Goal: Information Seeking & Learning: Learn about a topic

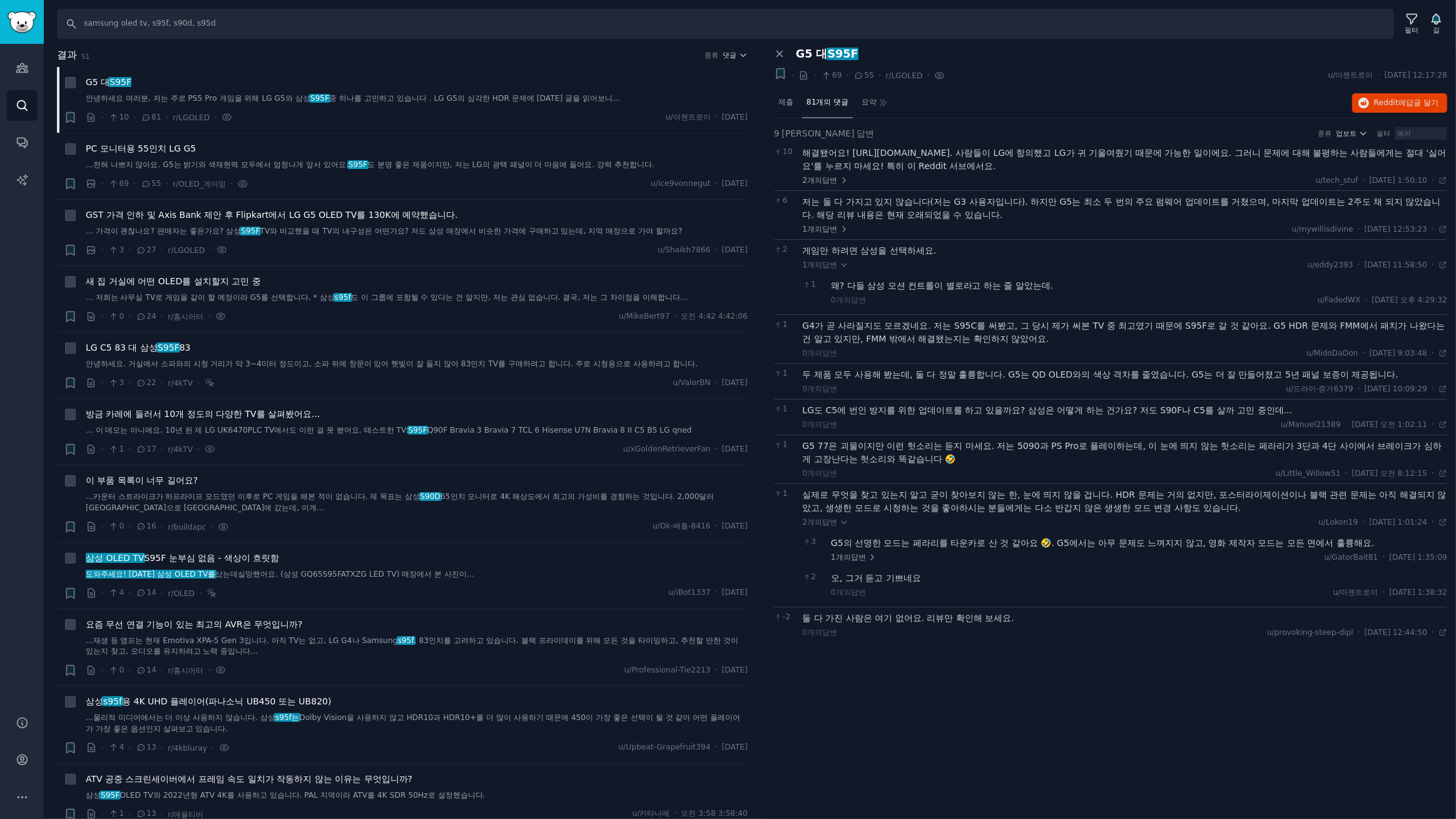
scroll to position [189, 0]
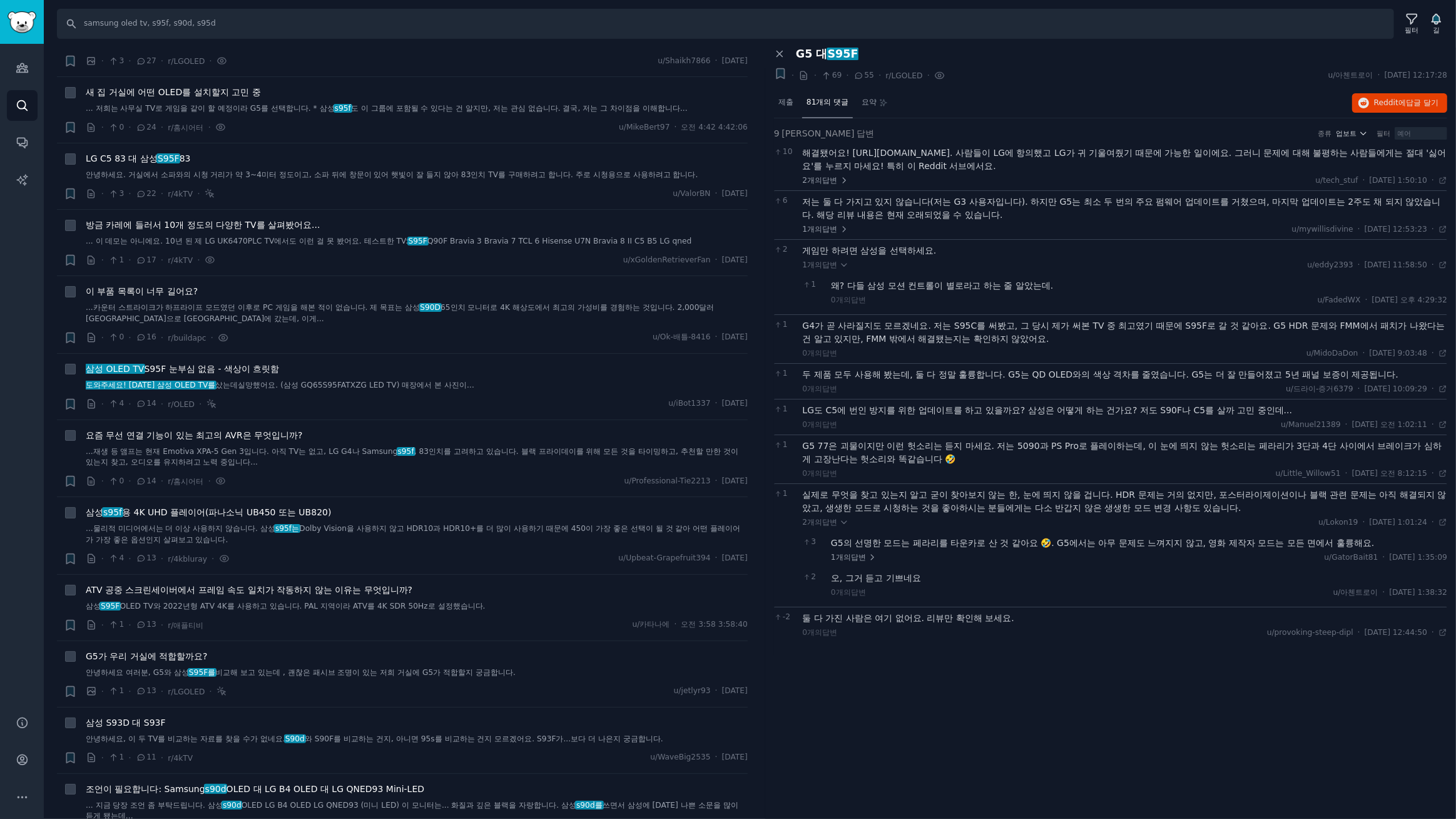
click at [1148, 57] on div "G5 대 S95F" at bounding box center [1122, 53] width 652 height 13
click at [162, 158] on font "S95F" at bounding box center [169, 158] width 22 height 10
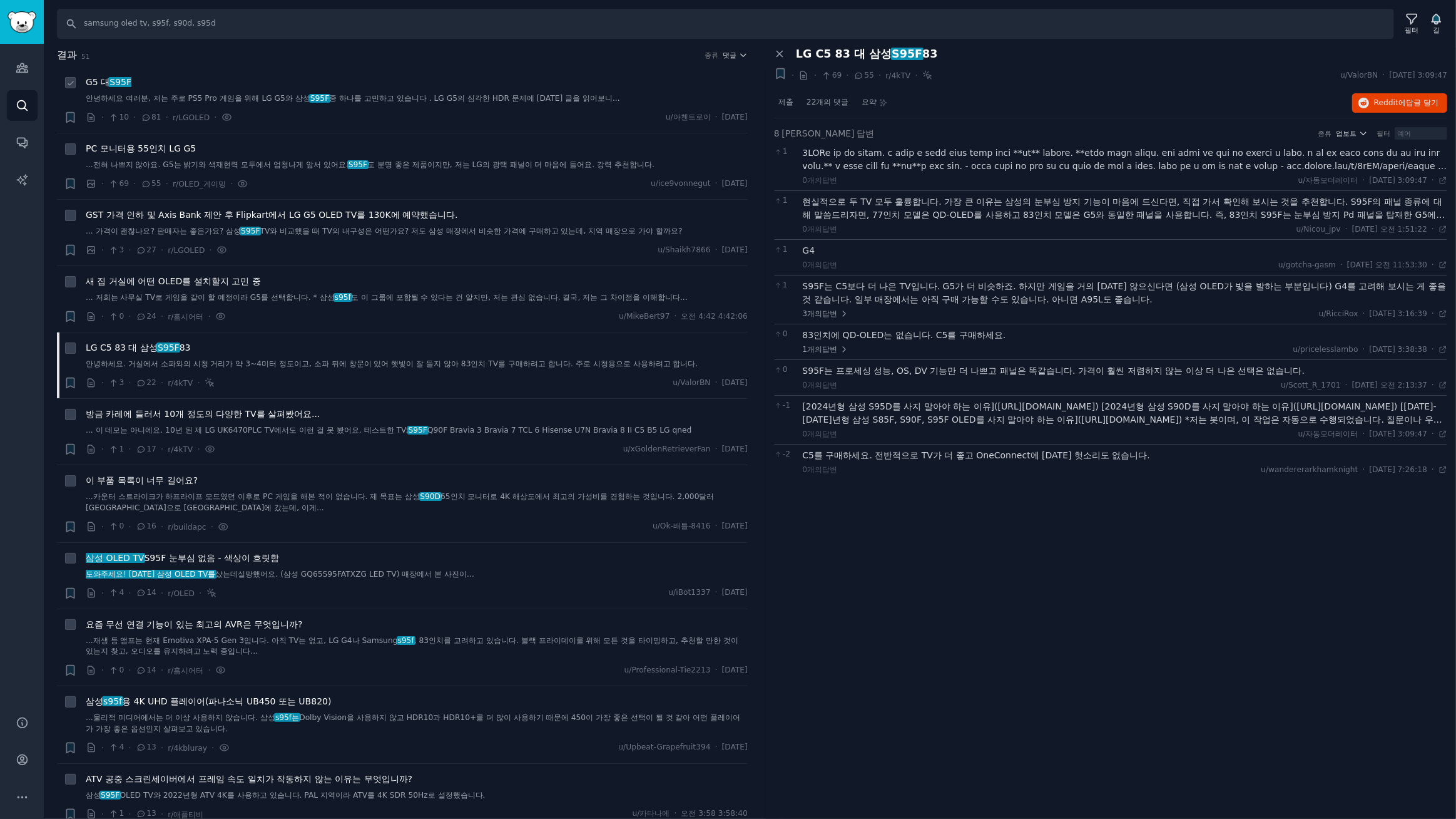
click at [120, 82] on font "S95F" at bounding box center [121, 82] width 22 height 10
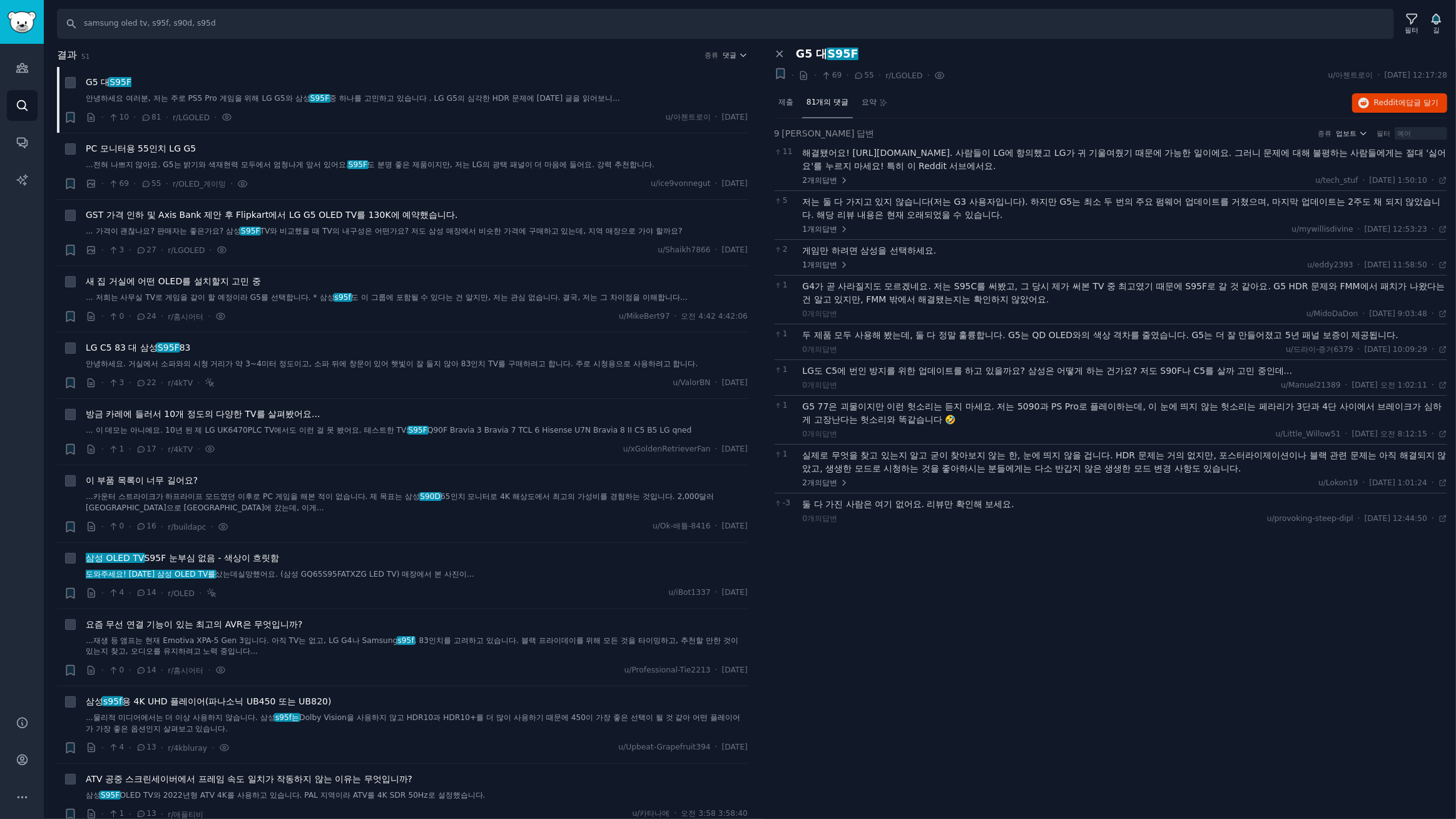
click at [877, 556] on div "패널 닫기 G5 대 S95F + · · 69 · 55 · r/LGOLED · u/아첸트로이 · 2025. 9. 25. 목요일 12:17:28 …" at bounding box center [1110, 433] width 691 height 772
click at [483, 44] on div "찾다 samsung oled tv, s95f, s90d, s95d 필터 길 결과 51 종류 댓글 + G5 대 S95F 안녕하세요 여러분, 저는…" at bounding box center [749, 409] width 1413 height 819
click at [1196, 75] on div "+ · · 69 · 55 · r/LGOLED · u/아첸트로이 · 2025. 9. 25. 목요일 12:17:28" at bounding box center [1110, 76] width 673 height 17
click at [875, 650] on div "패널 닫기 G5 대 S95F + · · 69 · 55 · r/LGOLED · u/아첸트로이 · 2025. 9. 25. 목요일 12:17:28 …" at bounding box center [1110, 433] width 691 height 772
click at [265, 25] on input "samsung oled tv, s95f, s90d, s95d" at bounding box center [726, 23] width 1337 height 30
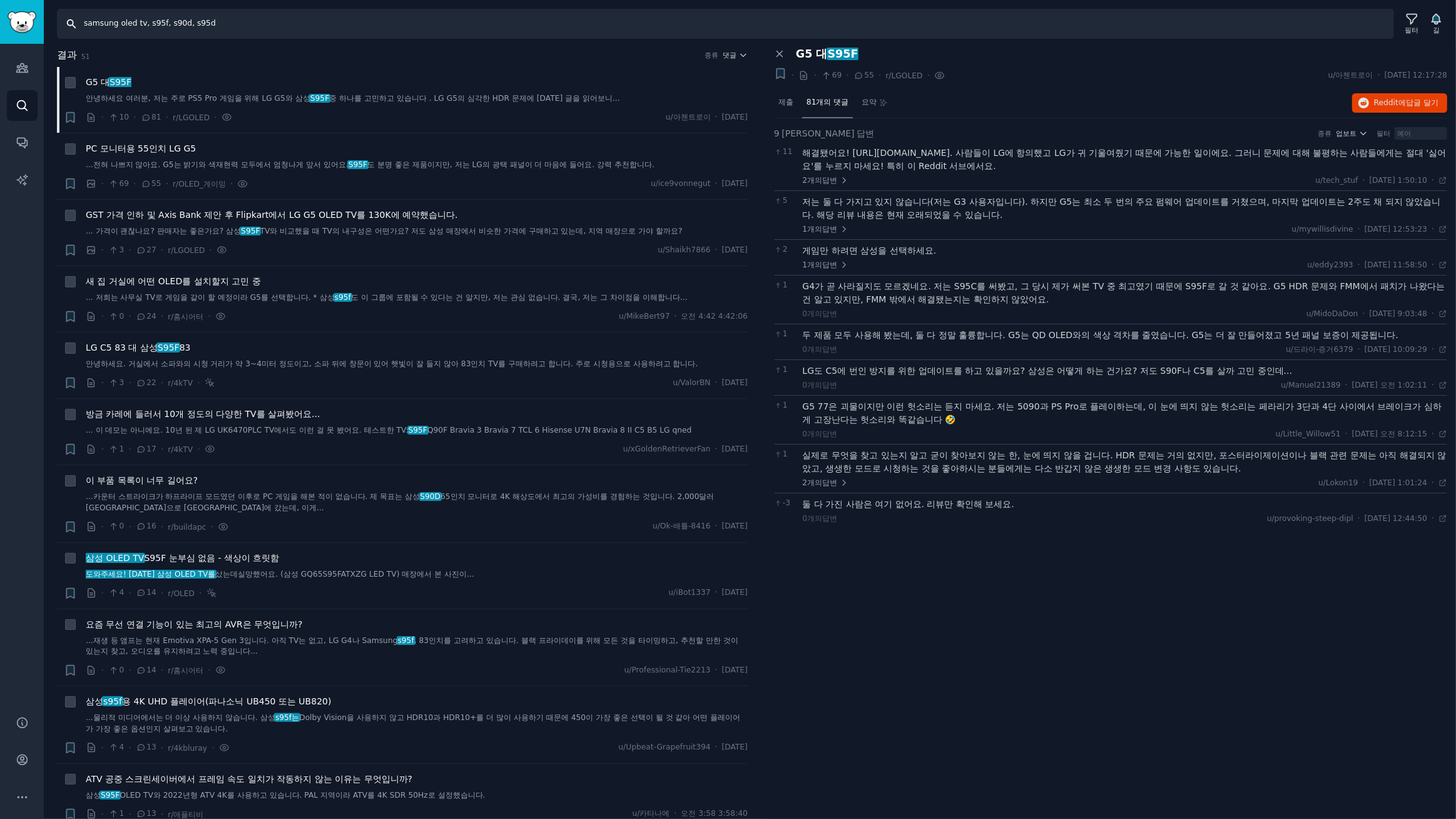
drag, startPoint x: 117, startPoint y: 20, endPoint x: 672, endPoint y: 47, distance: 555.7
click at [625, 50] on div "찾다 samsung oled tv, s95f, s90d, s95d 필터 길 결과 51 종류 댓글 + G5 대 S95F 안녕하세요 여러분, 저는…" at bounding box center [749, 409] width 1413 height 819
type input "samsung odyssey, samsung g9, odyssey g9"
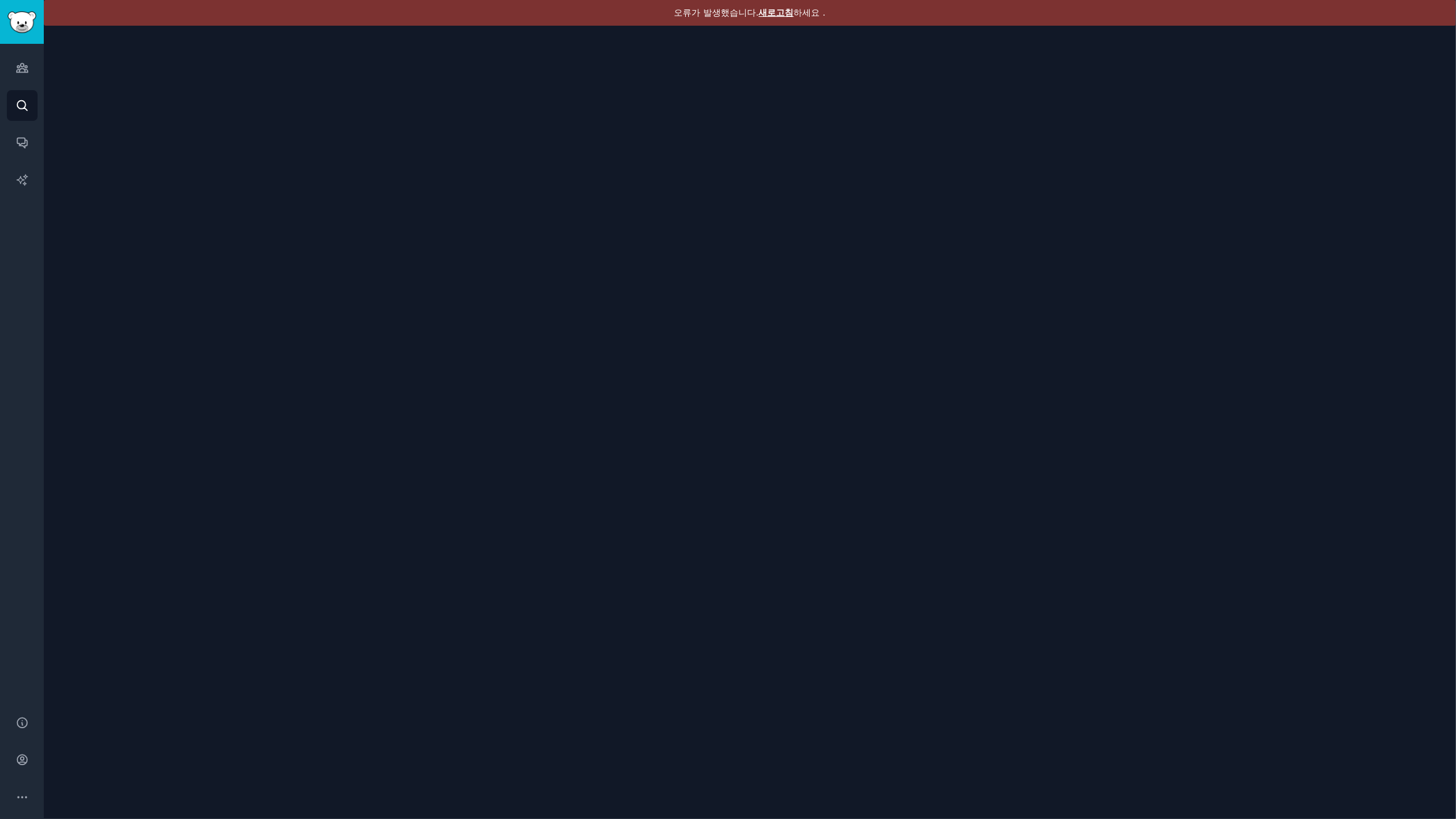
click at [770, 15] on font "새로고침" at bounding box center [777, 12] width 35 height 10
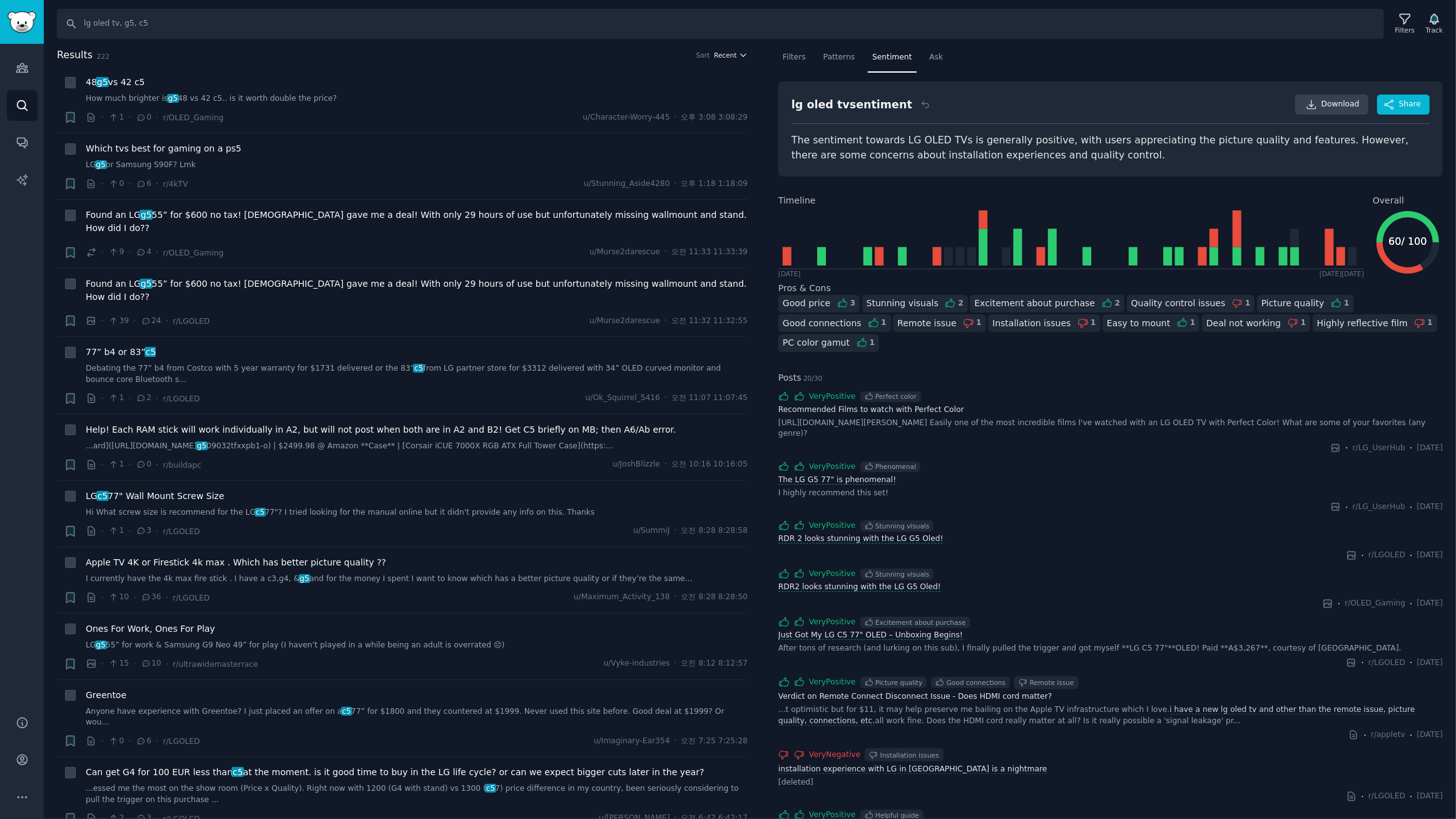
click at [727, 54] on span "Recent" at bounding box center [726, 54] width 23 height 8
click at [656, 98] on p "Upvotes" at bounding box center [664, 101] width 31 height 11
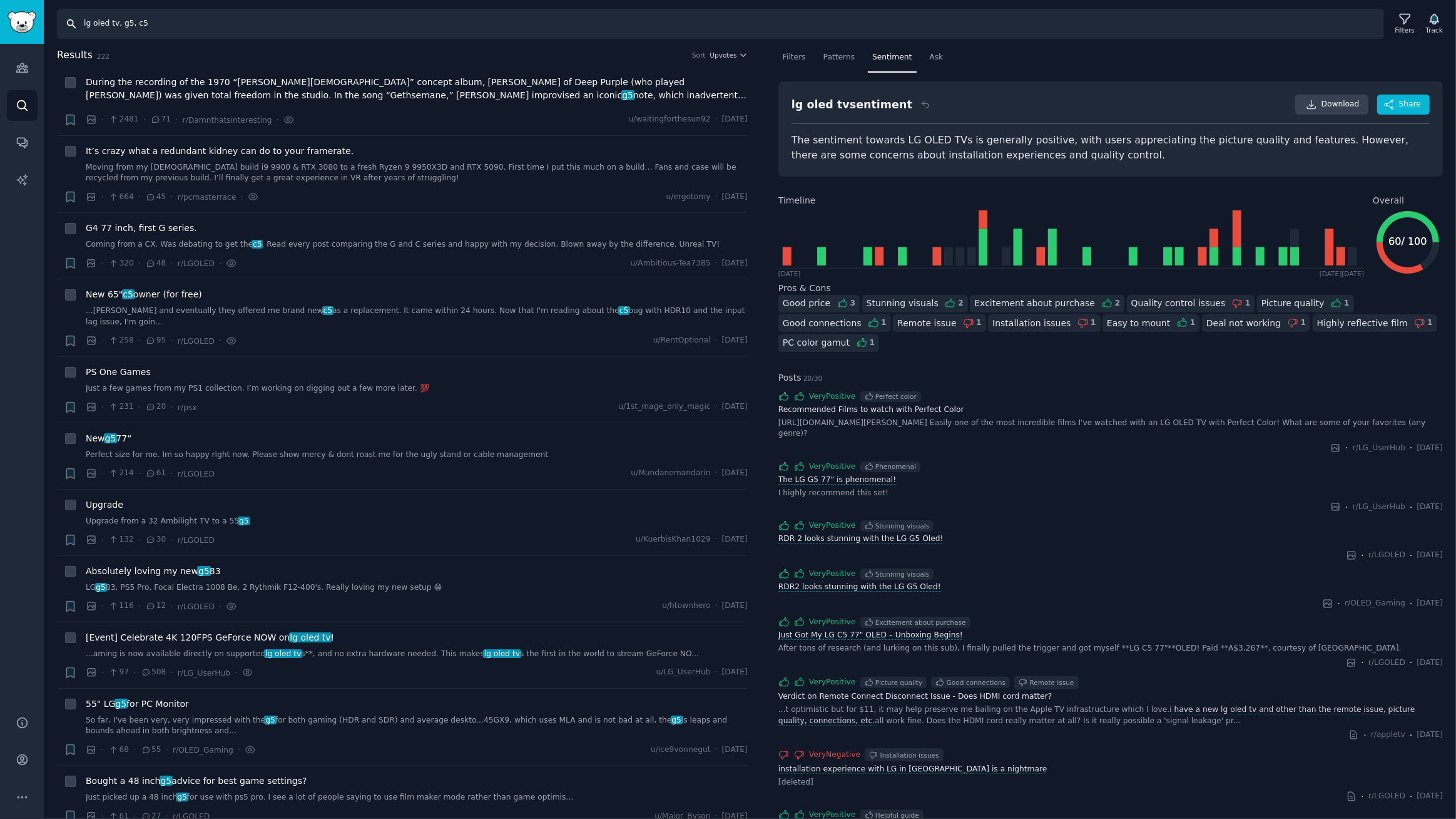
drag, startPoint x: 185, startPoint y: 26, endPoint x: 0, endPoint y: 3, distance: 186.4
click at [0, 0] on html "Conversations Audiences Search Conversations AI Reports Help Account More Searc…" at bounding box center [728, 409] width 1456 height 819
type input "ㅣ"
type input "lg ultragear, ultragear, gx9, 45gx950a, 5k2k"
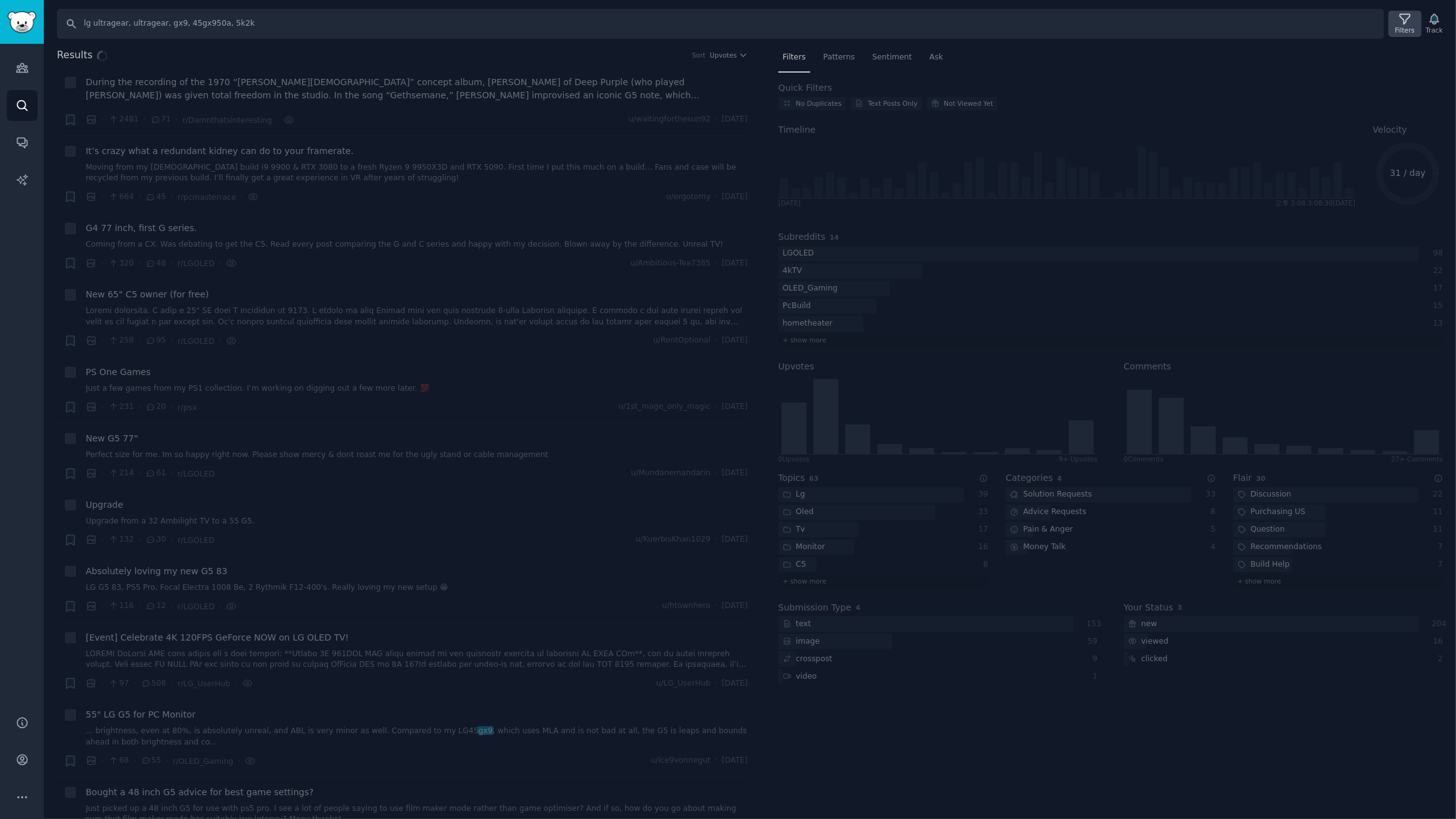
click at [1402, 21] on icon at bounding box center [1405, 18] width 13 height 13
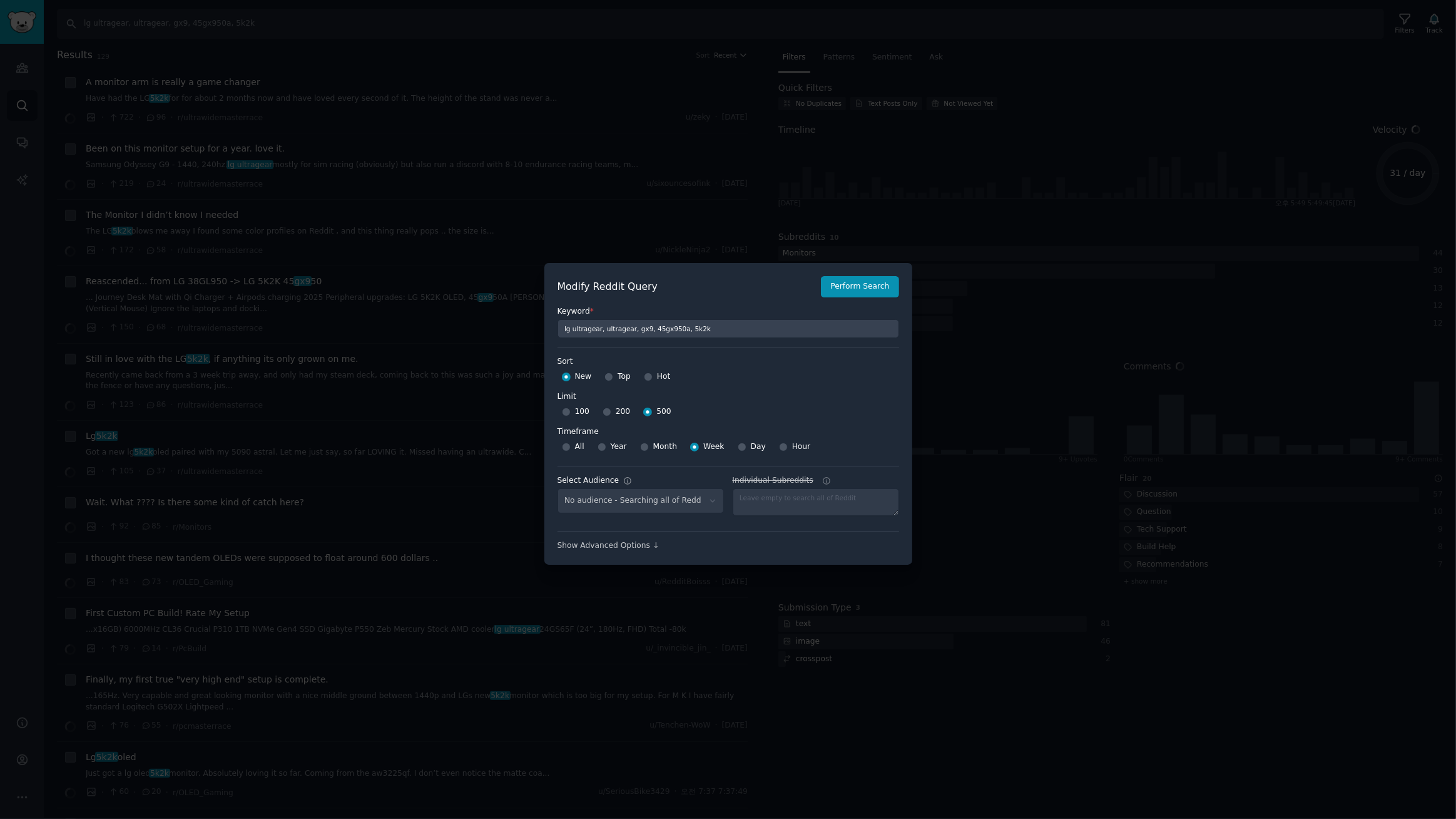
click at [634, 497] on div "No audience - Searching all of Reddit" at bounding box center [641, 501] width 166 height 26
click at [706, 497] on div "No audience - Searching all of Reddit" at bounding box center [641, 501] width 166 height 26
click at [704, 501] on div "No audience - Searching all of Reddit" at bounding box center [641, 501] width 166 height 26
click at [705, 501] on select "No audience - Searching all of Reddit gadgets - 2 Subreddits stanbyme - 35 Subr…" at bounding box center [641, 501] width 166 height 26
select select "a094687530"
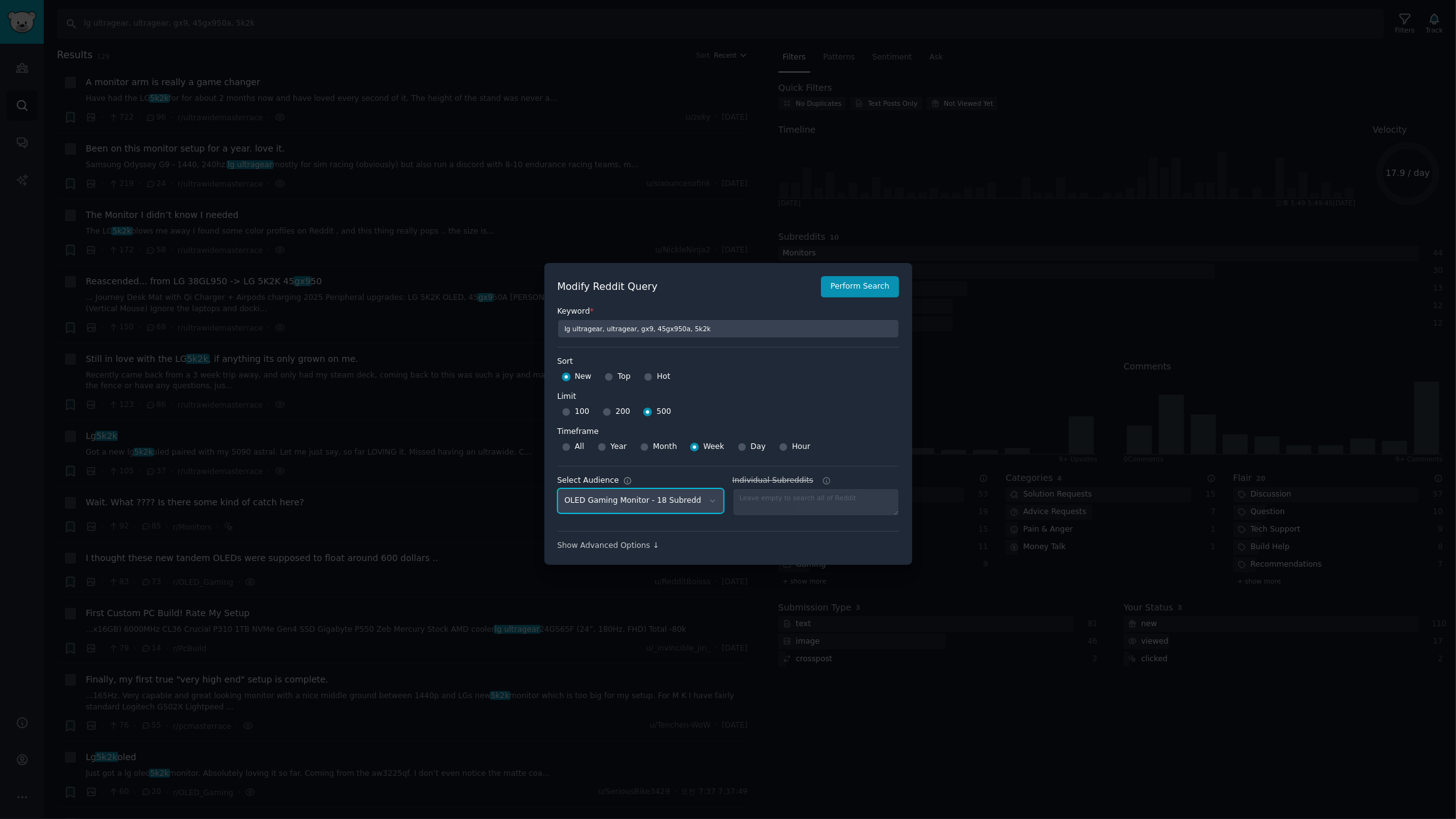
click at [558, 488] on select "No audience - Searching all of Reddit gadgets - 2 Subreddits stanbyme - 35 Subr…" at bounding box center [641, 501] width 166 height 26
drag, startPoint x: 847, startPoint y: 289, endPoint x: 804, endPoint y: 294, distance: 43.3
click at [848, 287] on button "Perform Search" at bounding box center [860, 287] width 78 height 21
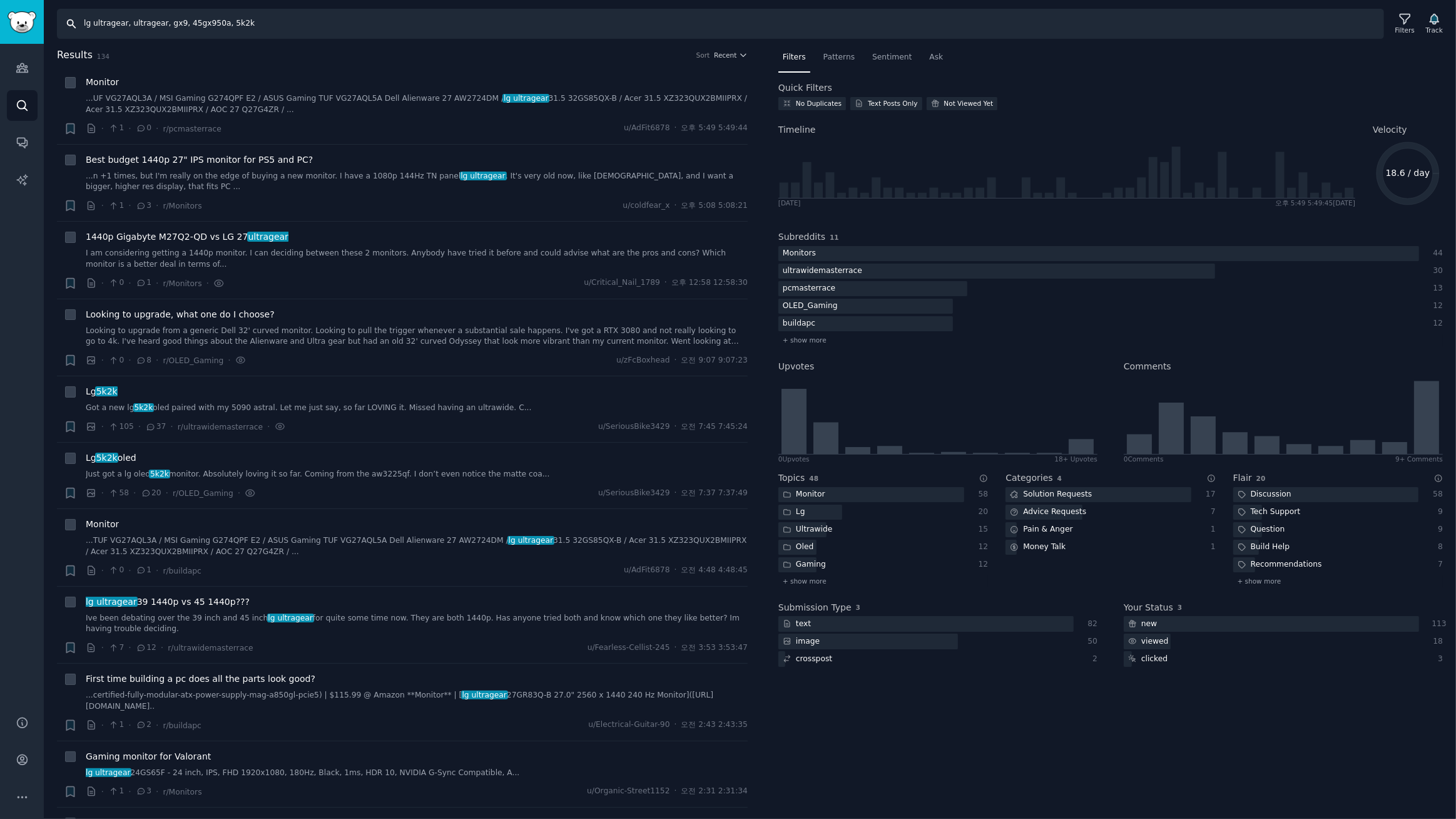
click at [290, 27] on input "lg ultragear, ultragear, gx9, 45gx950a, 5k2k" at bounding box center [720, 23] width 1327 height 30
click at [279, 31] on input "lg ultragear, ultragear, gx9, 45gx950a, 5k2k" at bounding box center [720, 23] width 1327 height 30
click at [326, 26] on input "lg ultragear, ultragear, gx9, 45gx950a, 5k2k, 27gx750a, 27gx900a," at bounding box center [720, 23] width 1327 height 30
drag, startPoint x: 450, startPoint y: 38, endPoint x: 970, endPoint y: 89, distance: 522.5
click at [923, 89] on div "Search lg ultragear, ultragear, gx9, 45gx950a, 5k2k, 27gx750a, 27gx900a, Filter…" at bounding box center [749, 409] width 1413 height 819
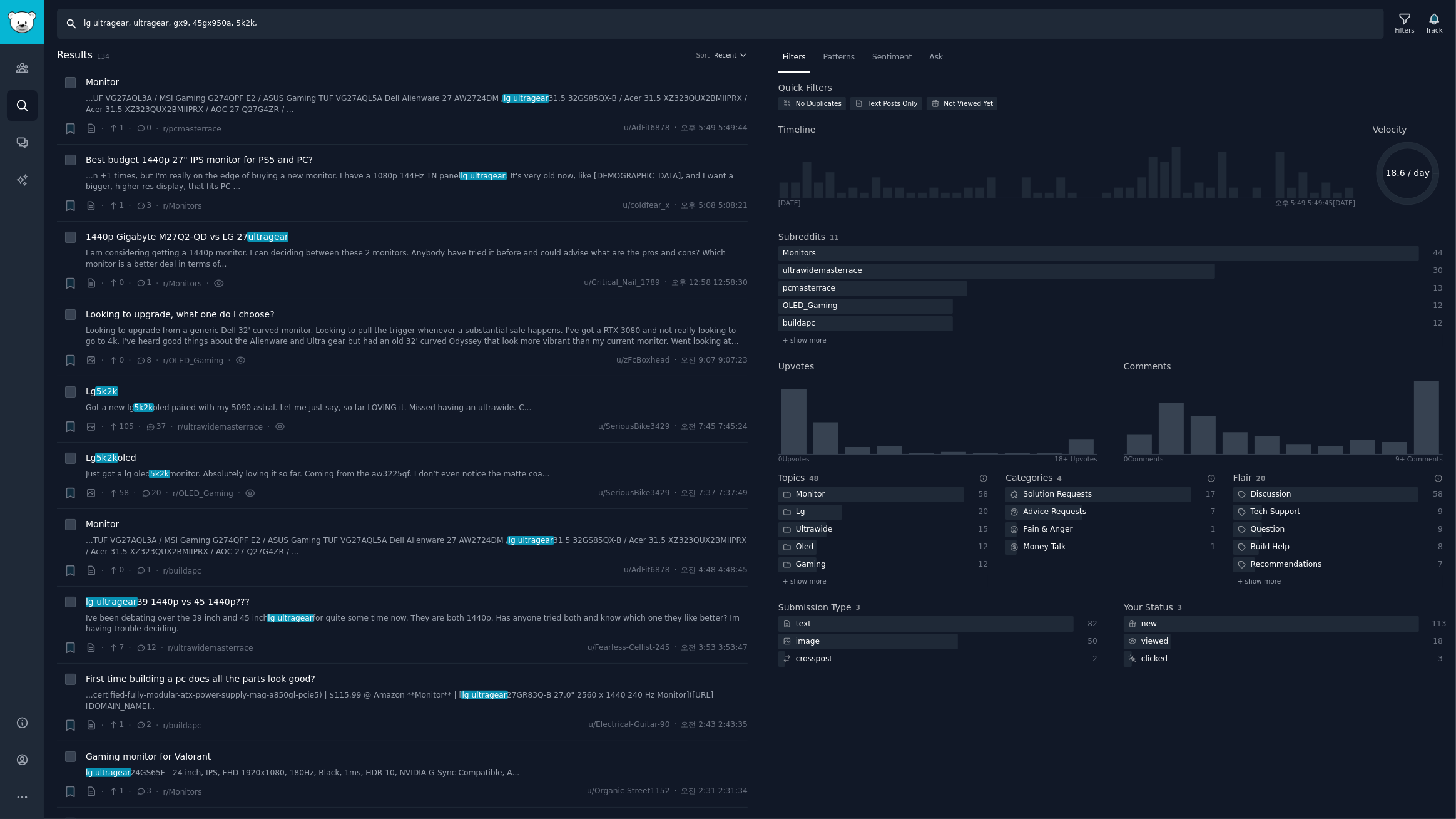
type input "lg ultragear, ultragear, gx9, 45gx950a, 5k2k,"
click at [724, 54] on span "Recent" at bounding box center [726, 54] width 23 height 8
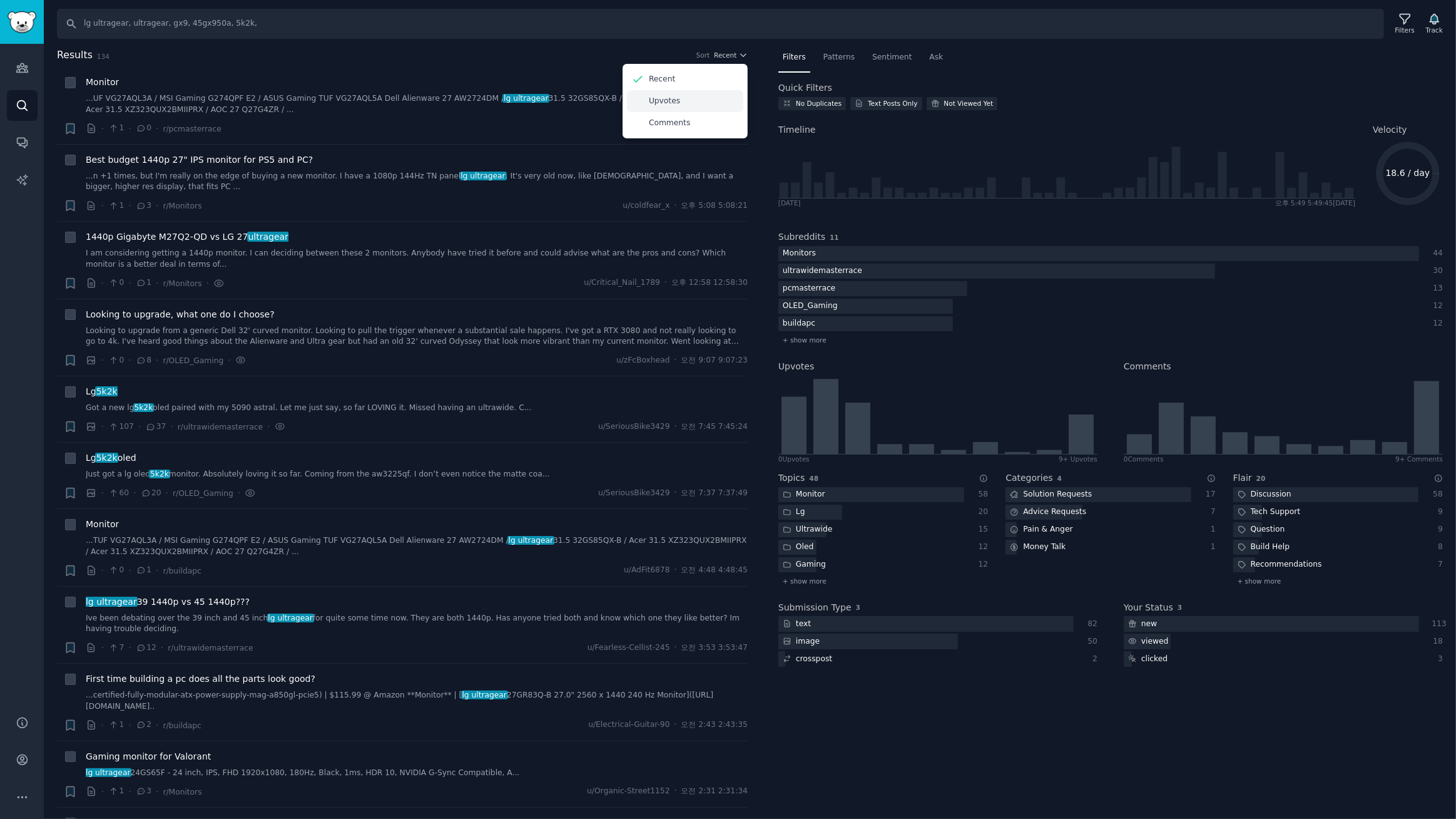
click at [668, 101] on p "Upvotes" at bounding box center [664, 101] width 31 height 11
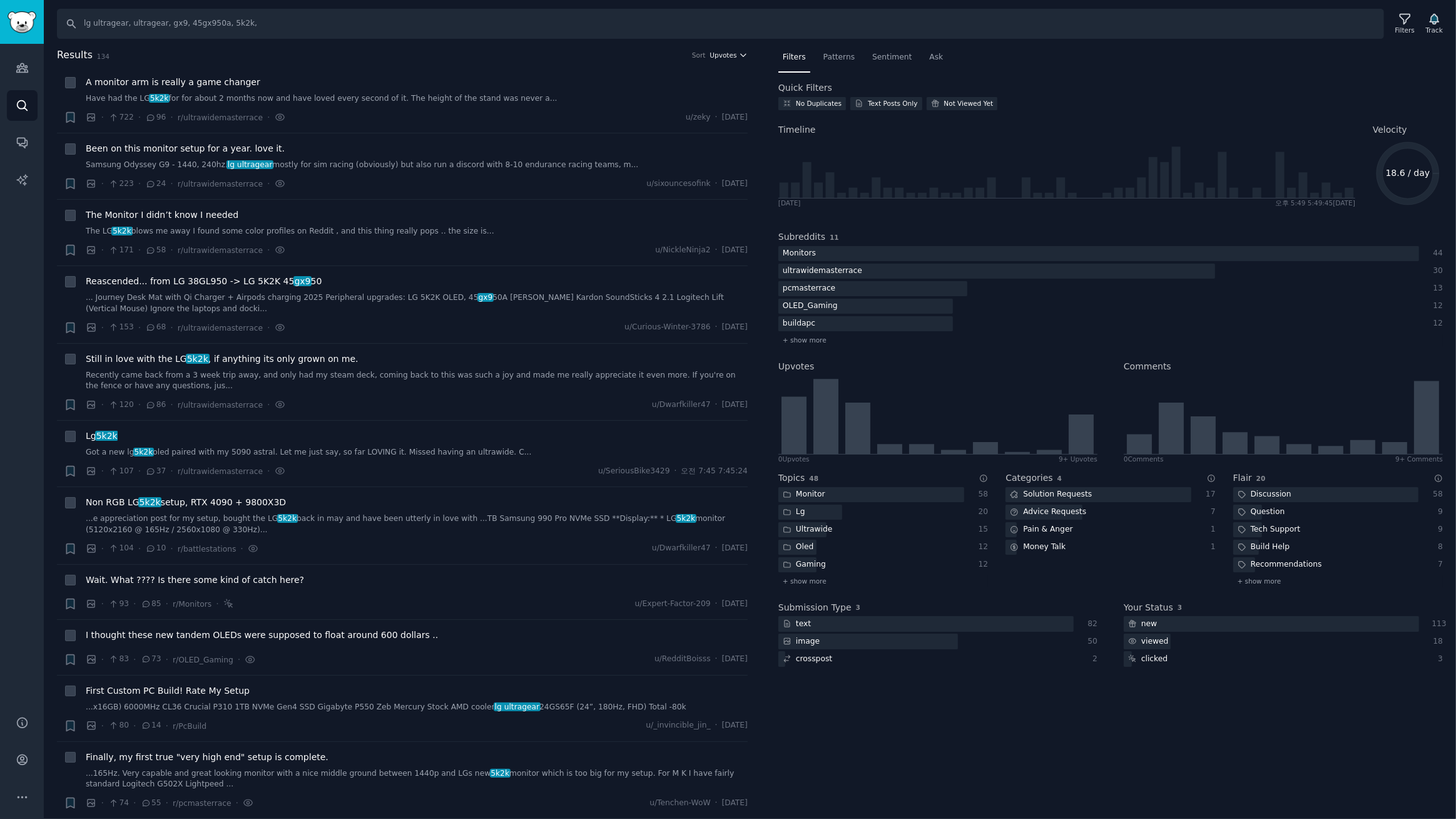
click at [739, 54] on icon "button" at bounding box center [742, 54] width 8 height 8
click at [670, 122] on p "Comments" at bounding box center [669, 123] width 41 height 11
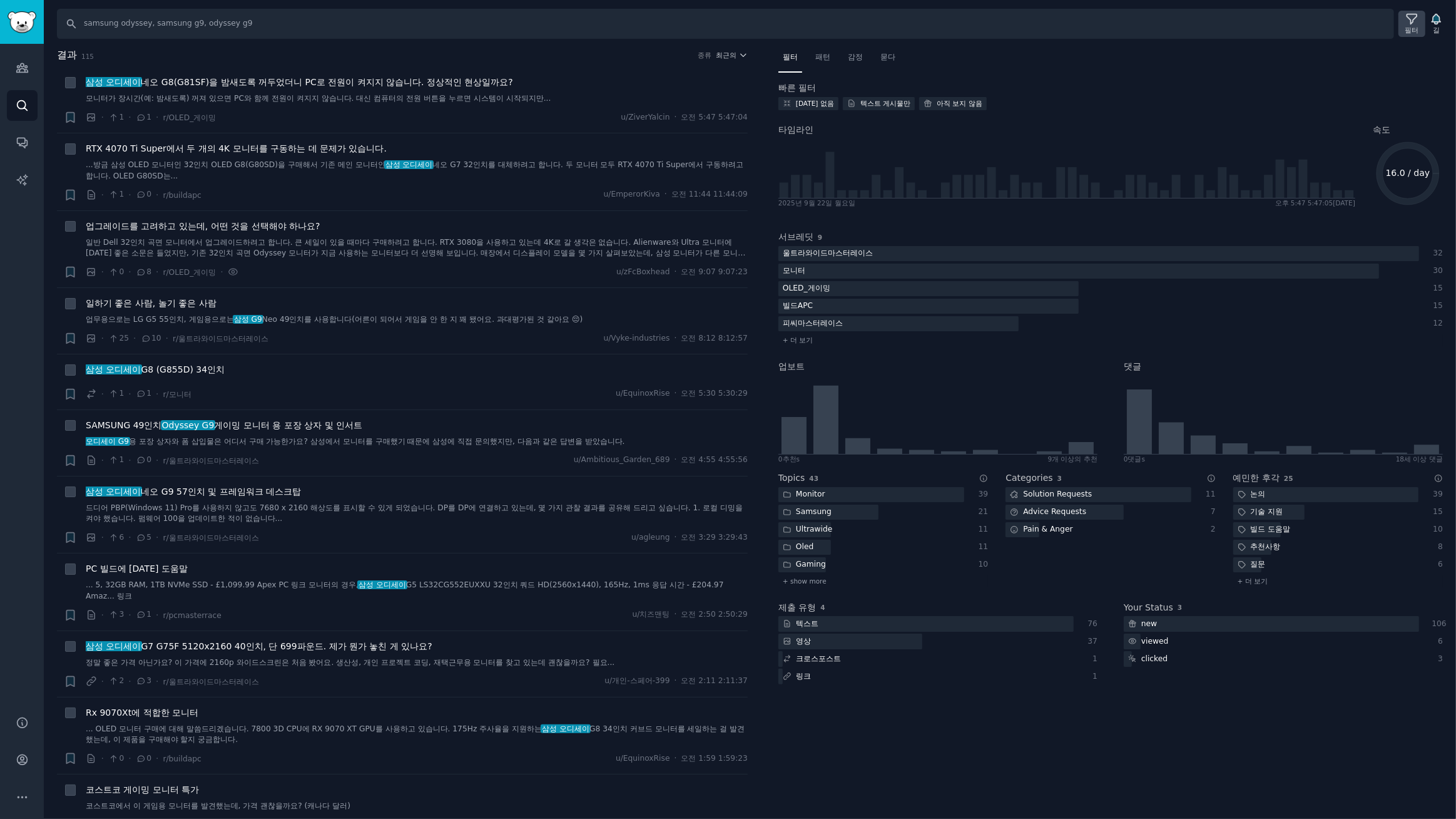
click at [1417, 23] on icon at bounding box center [1412, 18] width 13 height 13
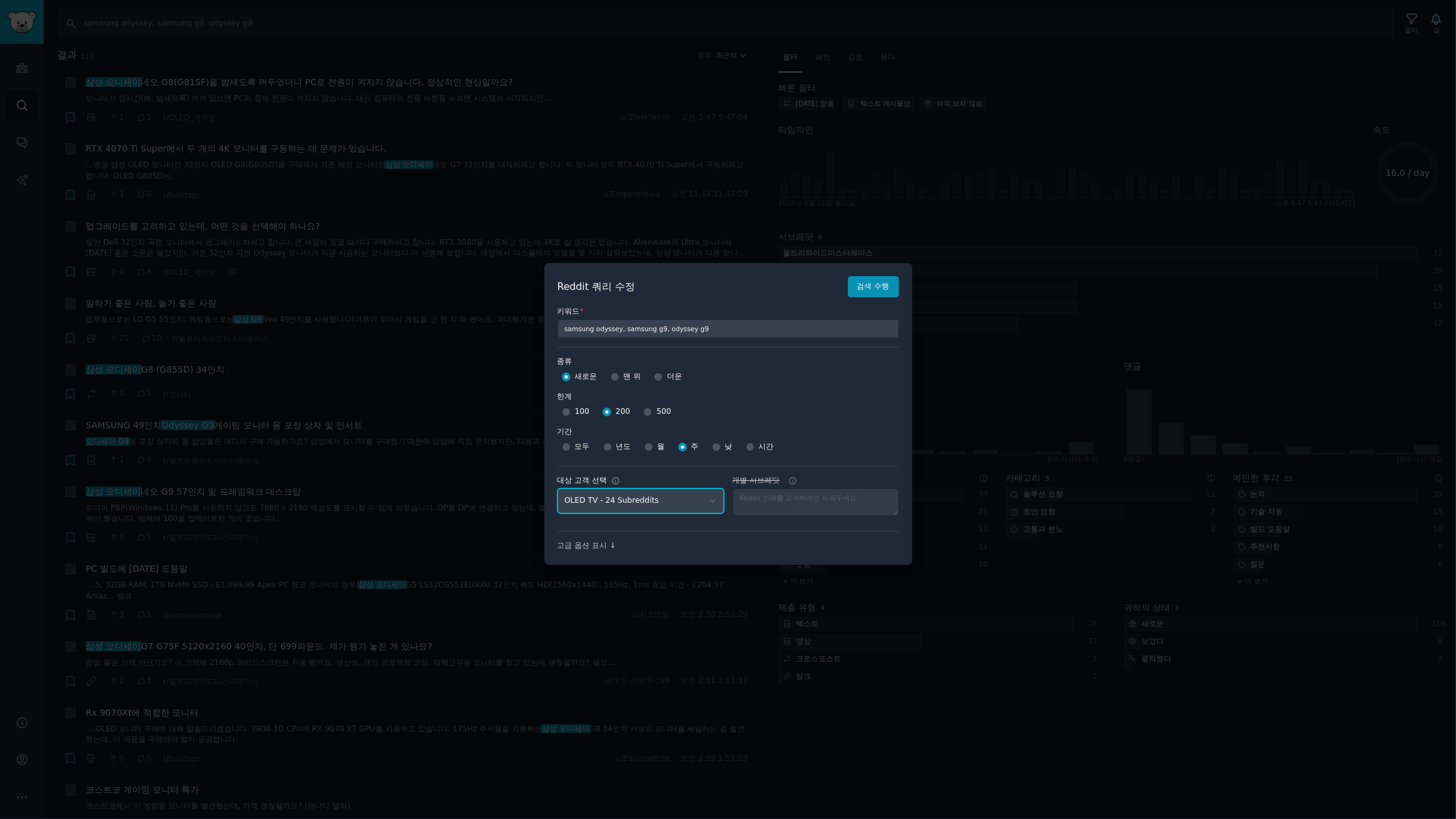
click at [669, 503] on select "No audience - Searching all of Reddit gadgets - 2 Subreddits stanbyme - 35 Subr…" at bounding box center [641, 501] width 166 height 26
select select "a094687530"
click at [558, 488] on select "No audience - Searching all of Reddit gadgets - 2 Subreddits stanbyme - 35 Subr…" at bounding box center [641, 501] width 166 height 26
click at [868, 287] on font "검색 수행" at bounding box center [873, 285] width 33 height 8
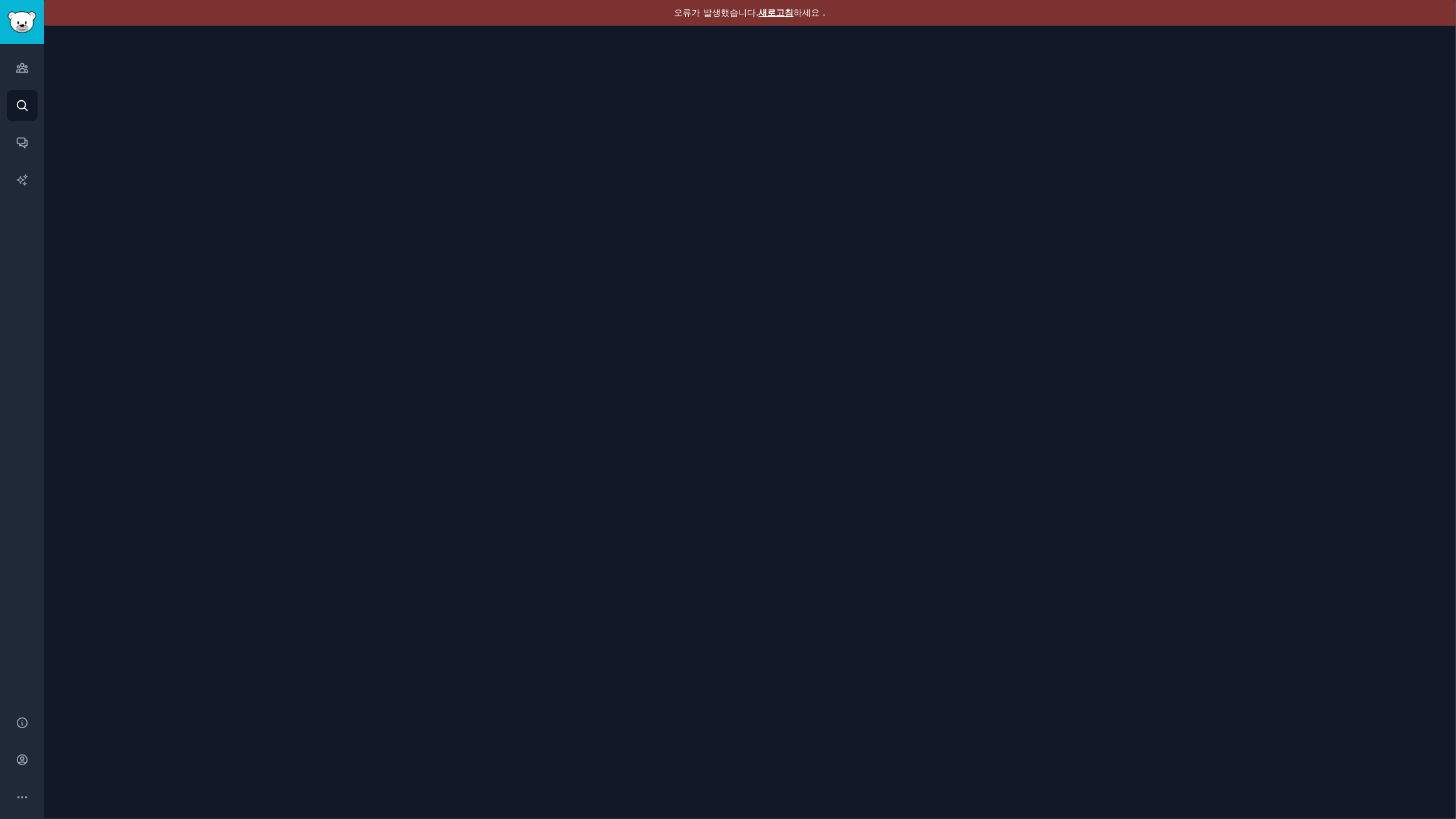
click at [774, 10] on font "새로고침" at bounding box center [777, 12] width 35 height 10
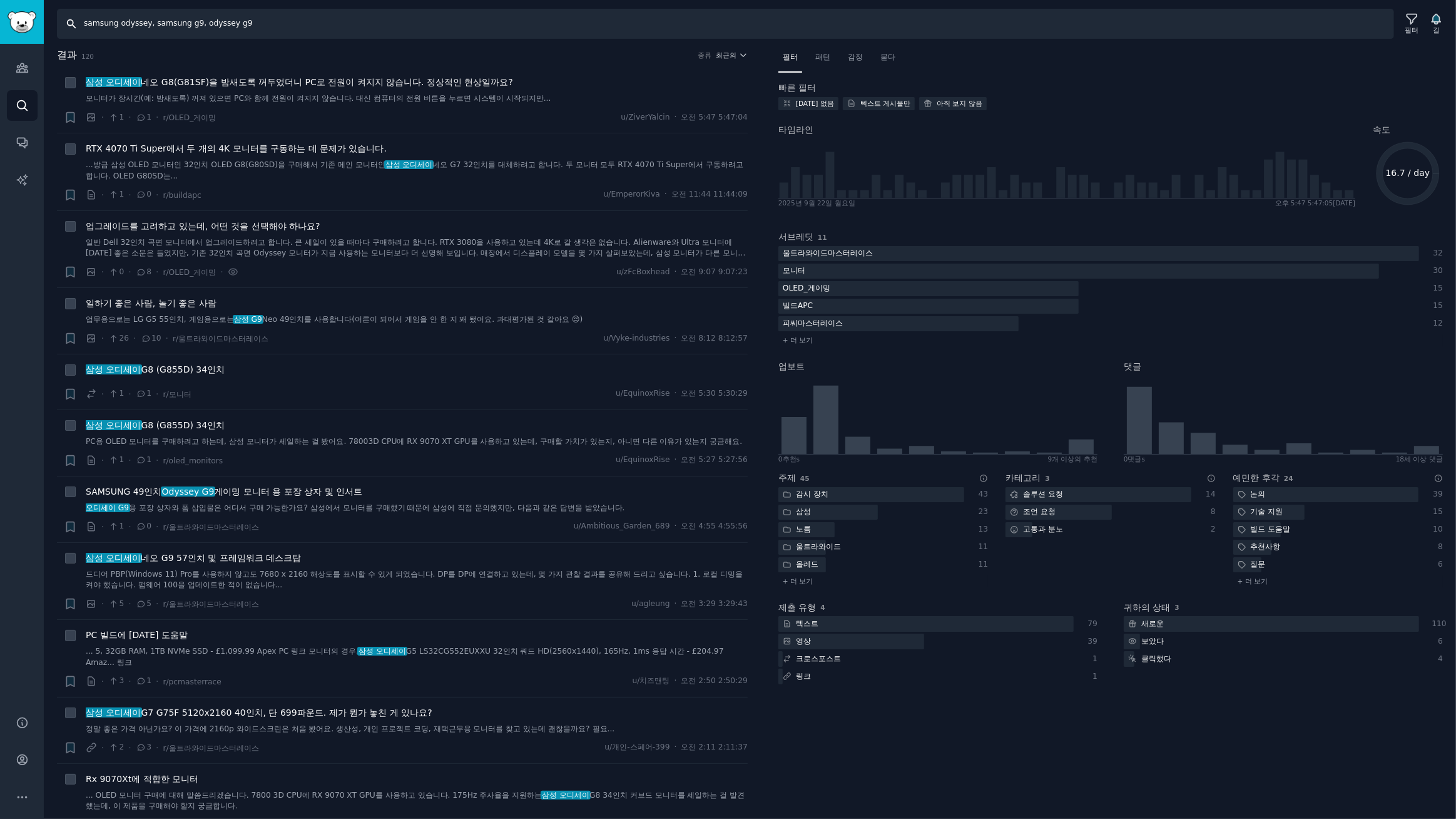
click at [268, 28] on input "samsung odyssey, samsung g9, odyssey g9" at bounding box center [726, 23] width 1337 height 30
drag, startPoint x: 237, startPoint y: 26, endPoint x: 373, endPoint y: 26, distance: 136.0
click at [373, 26] on input "samsung odyssey, samsung g9, odyssey g9, g8, g7 ,g6" at bounding box center [726, 23] width 1337 height 30
type input "samsung odyssey, samsung g9, odyssey g9"
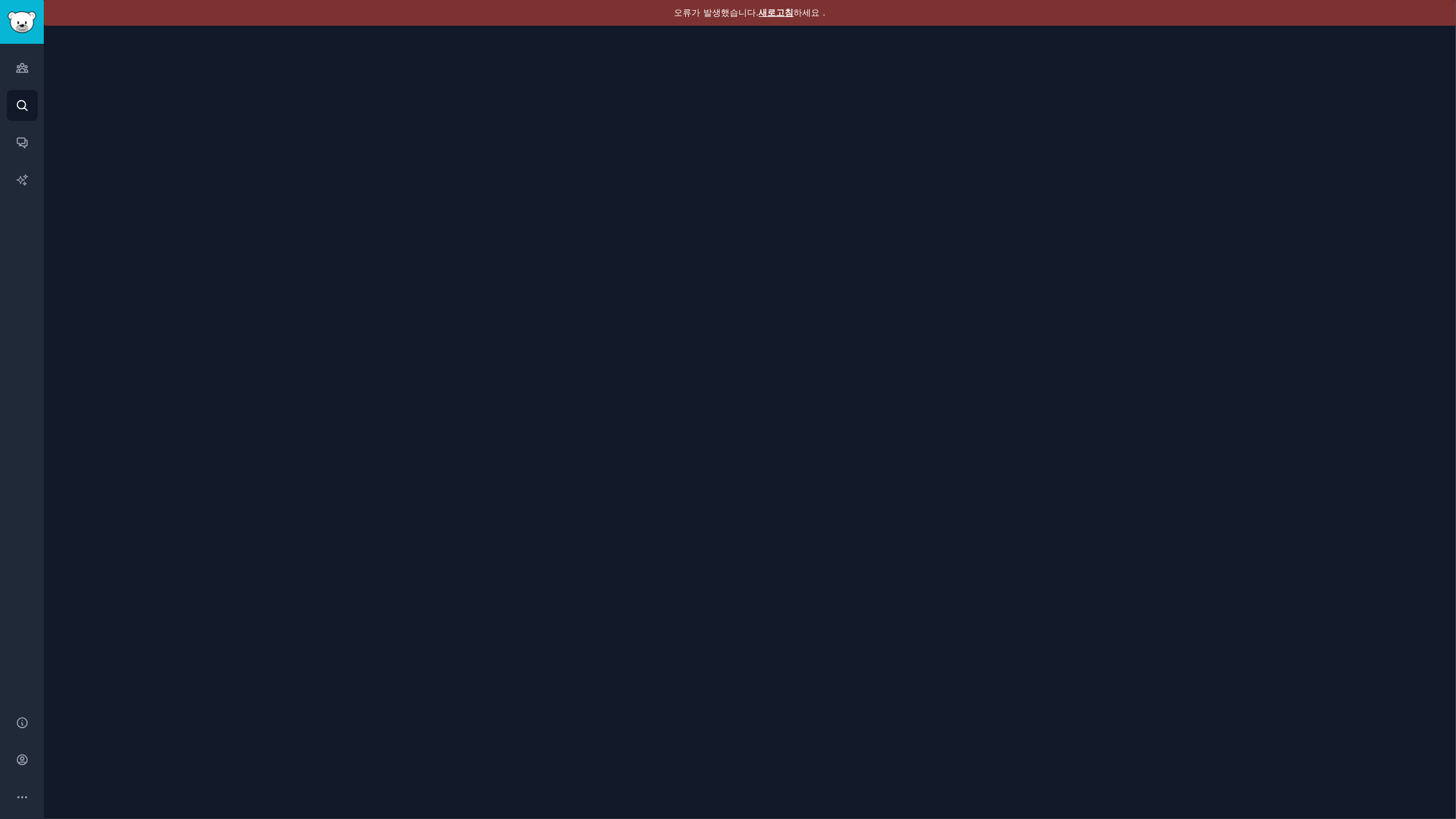
click at [775, 11] on font "새로고침" at bounding box center [777, 12] width 35 height 10
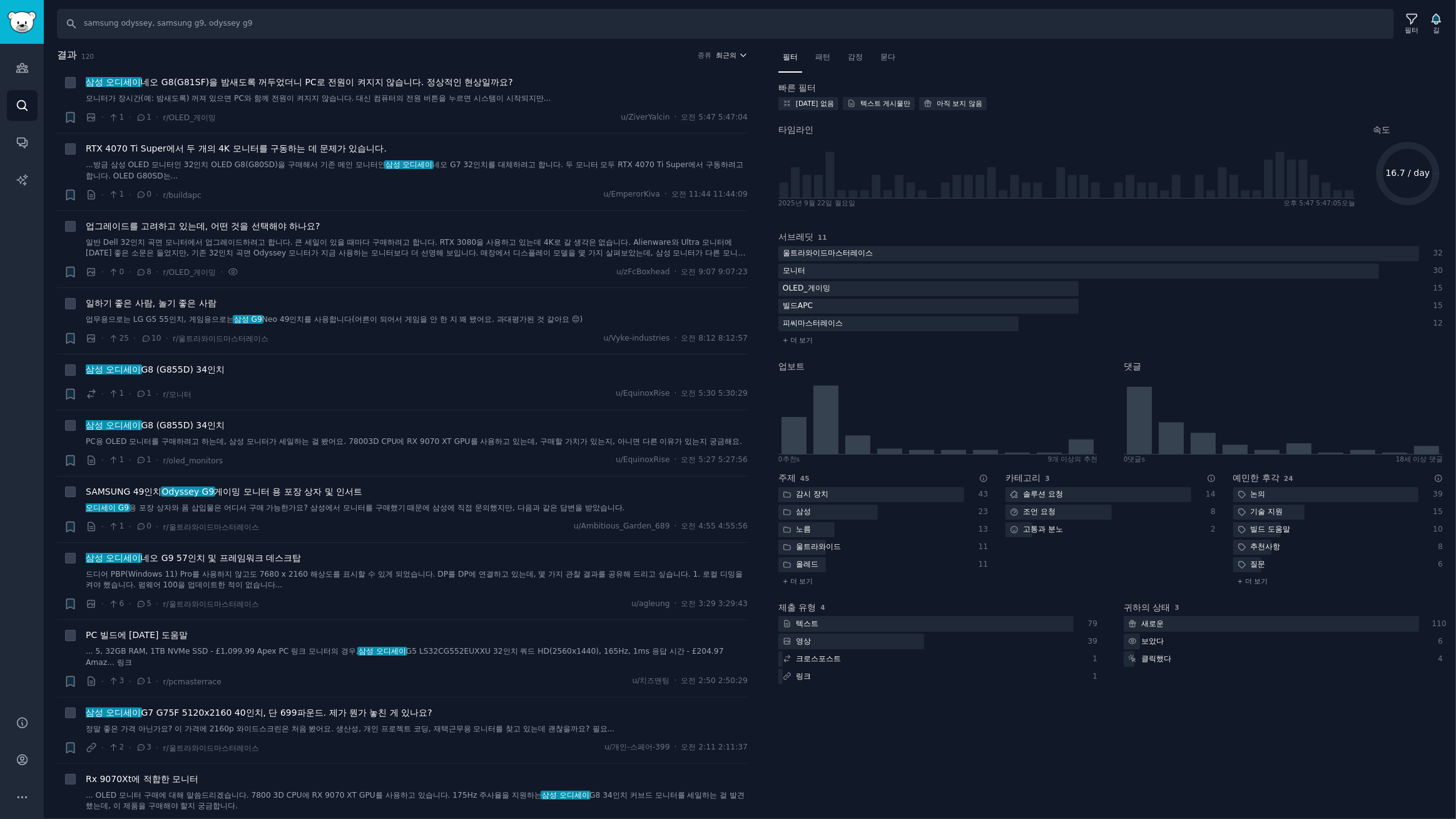
click at [731, 54] on font "최근의" at bounding box center [726, 55] width 21 height 8
click at [669, 105] on p "Upvotes" at bounding box center [664, 101] width 31 height 11
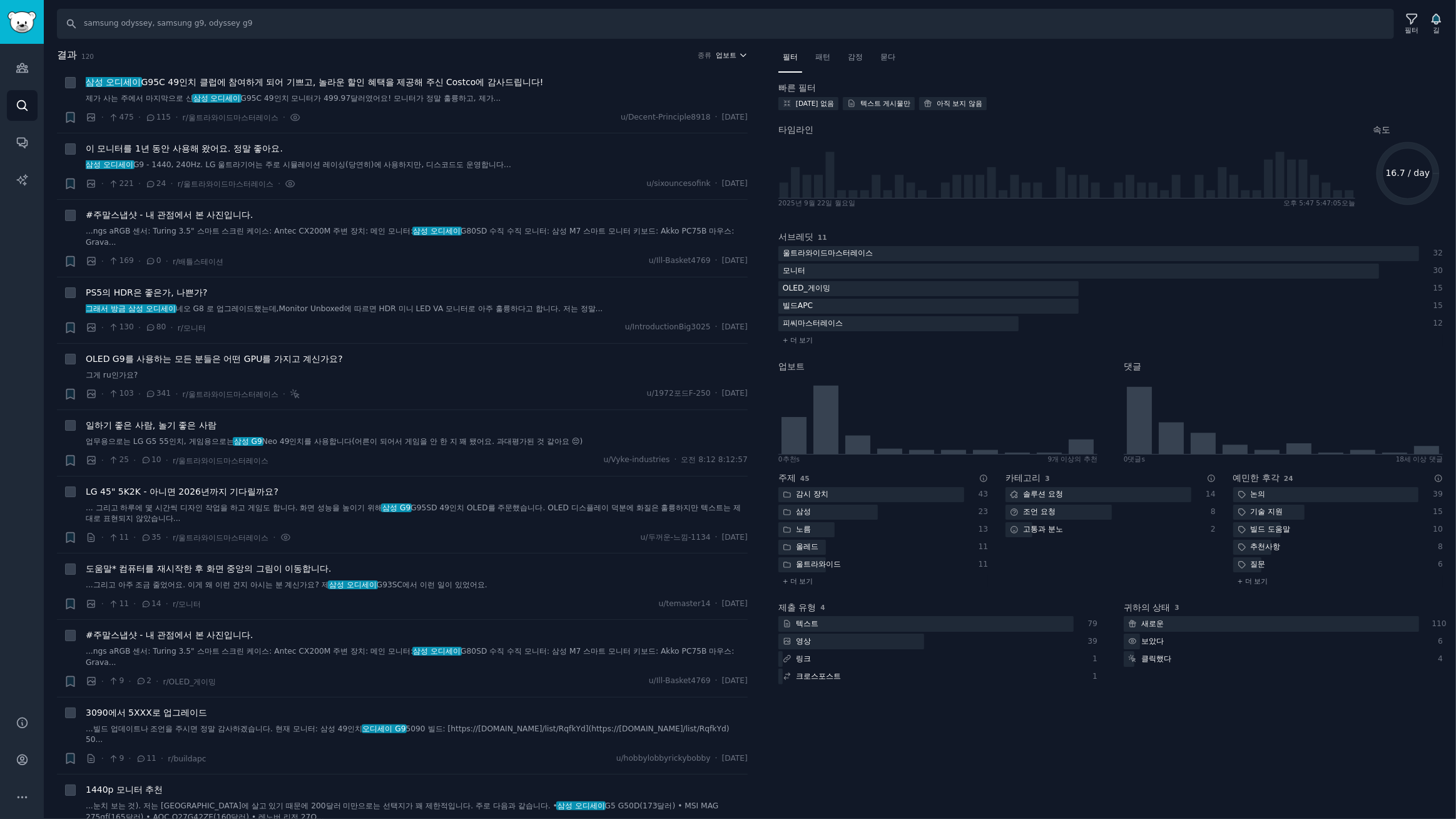
click at [727, 55] on font "업보트" at bounding box center [726, 55] width 21 height 8
click at [659, 125] on font "댓글" at bounding box center [656, 122] width 15 height 8
